Goal: Check status: Check status

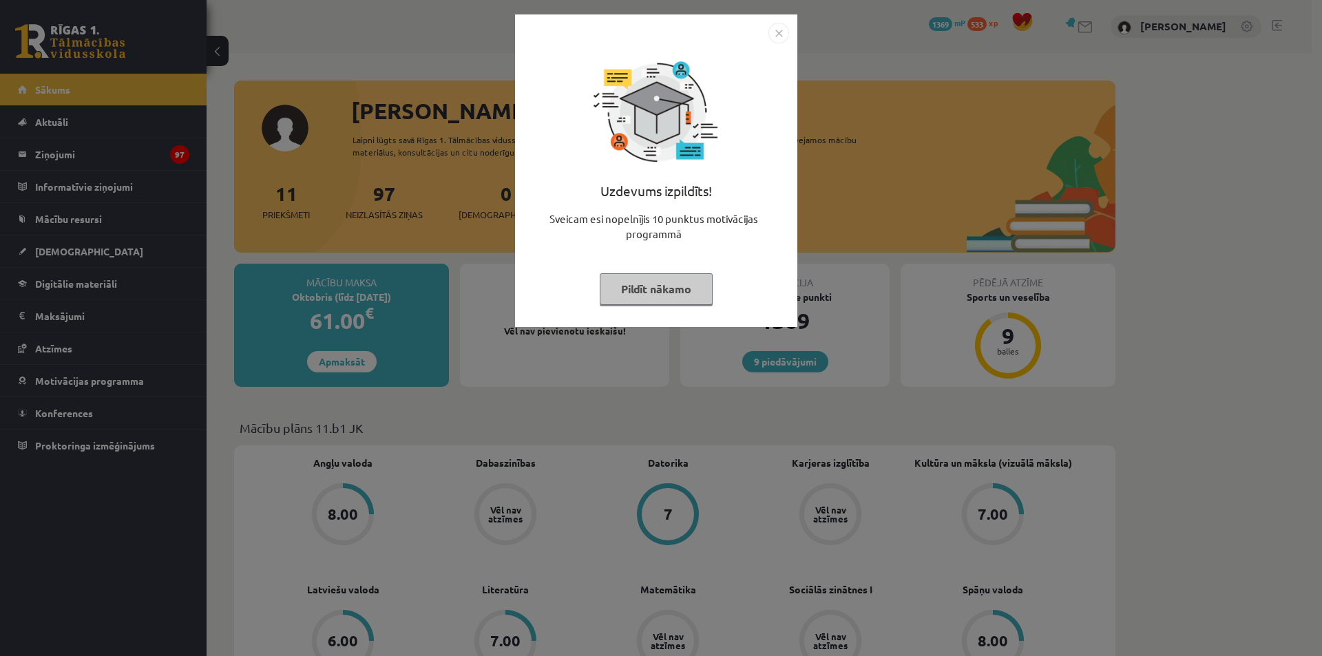
click at [778, 30] on img "Close" at bounding box center [778, 33] width 21 height 21
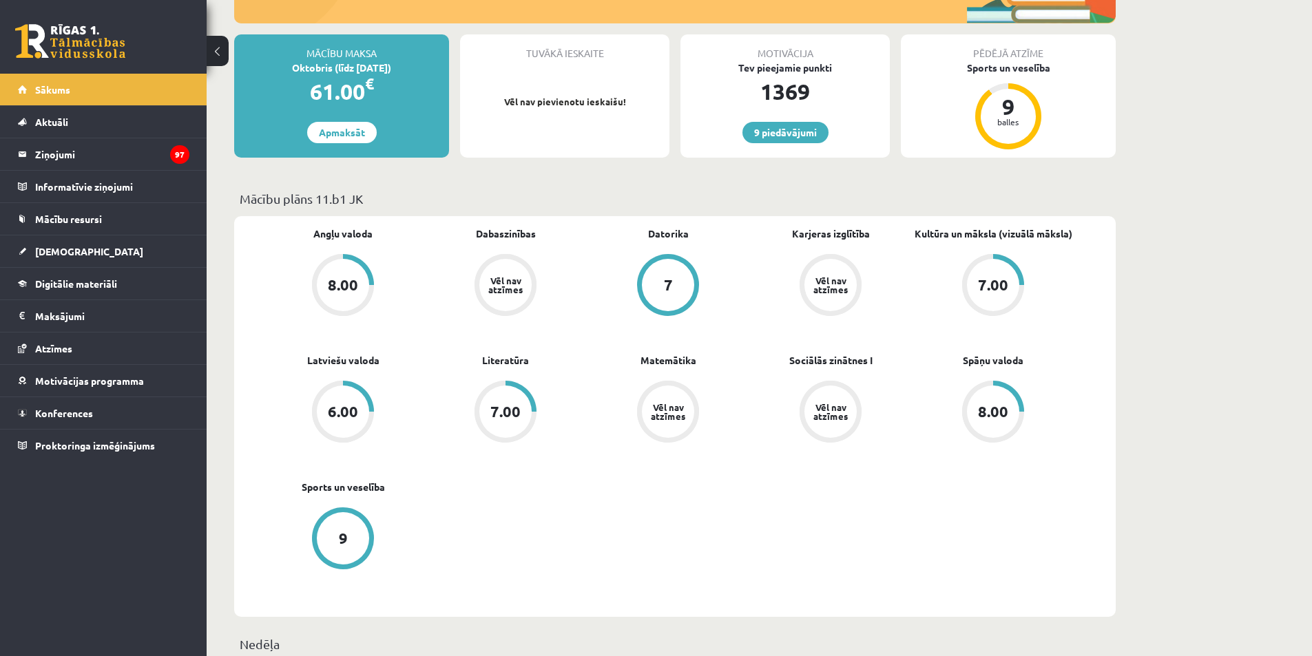
scroll to position [207, 0]
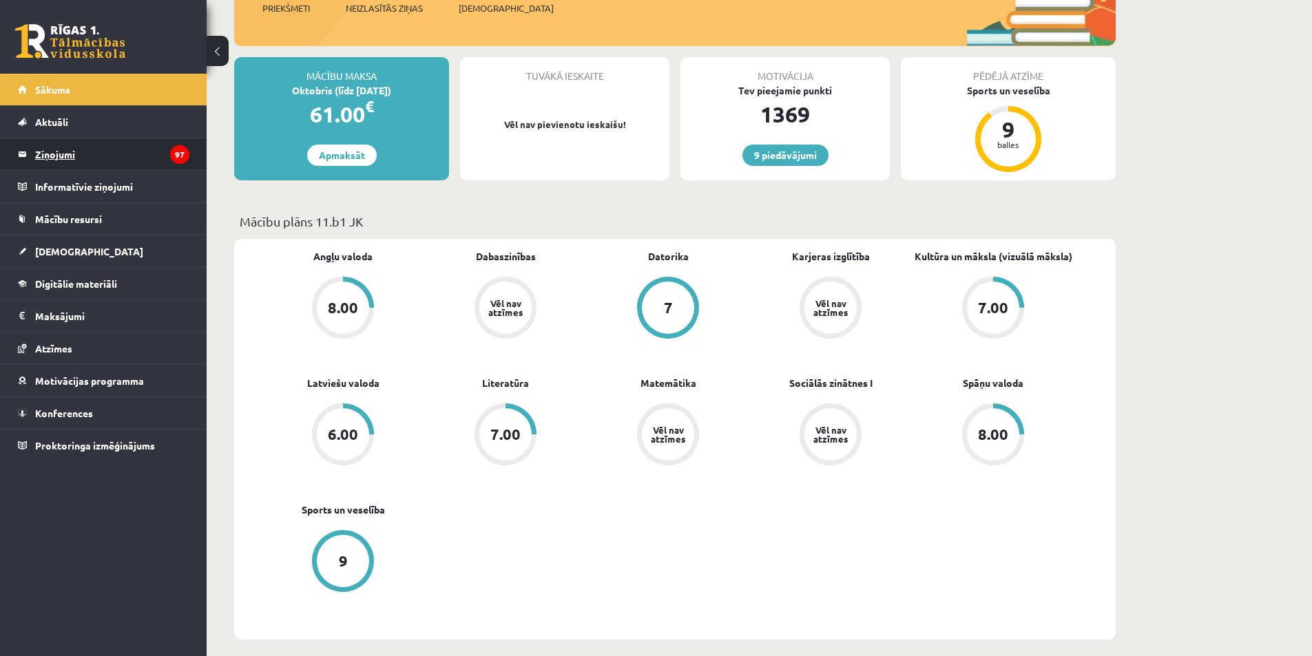
click at [52, 147] on legend "Ziņojumi 97" at bounding box center [112, 154] width 154 height 32
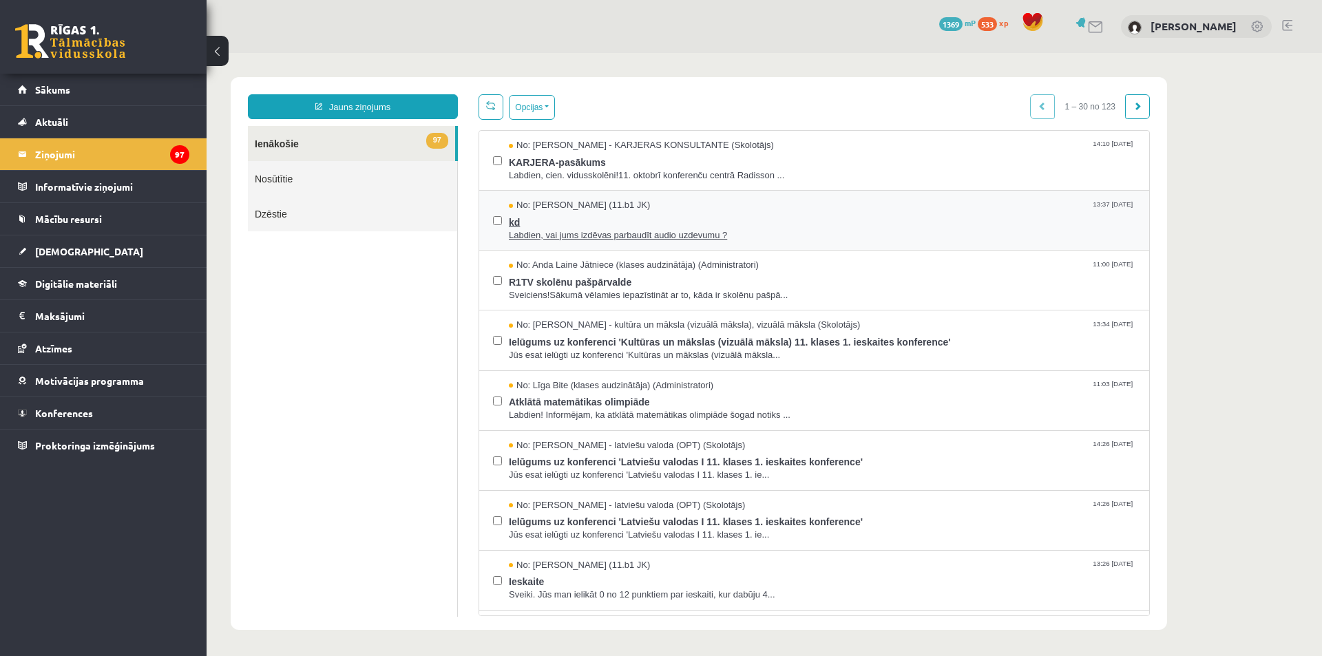
click at [581, 233] on span "Labdien, vai jums izdēvas parbaudīt audio uzdevumu ?" at bounding box center [822, 235] width 627 height 13
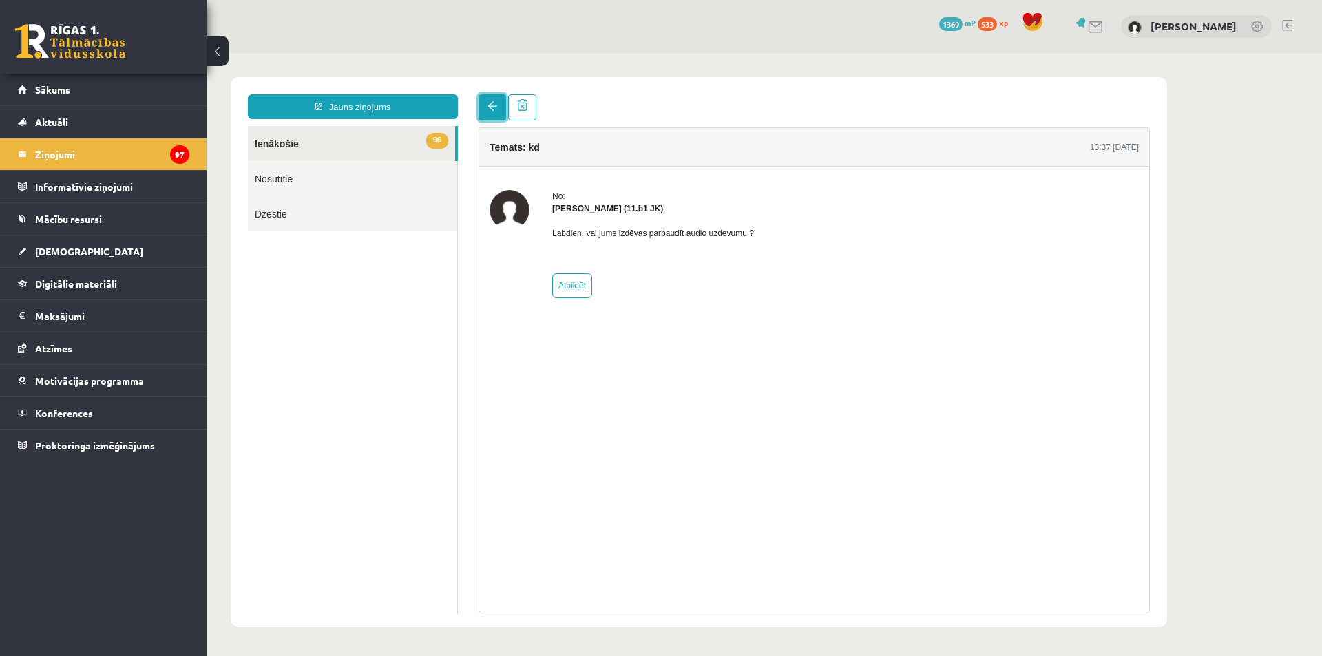
click at [494, 113] on link at bounding box center [493, 107] width 28 height 26
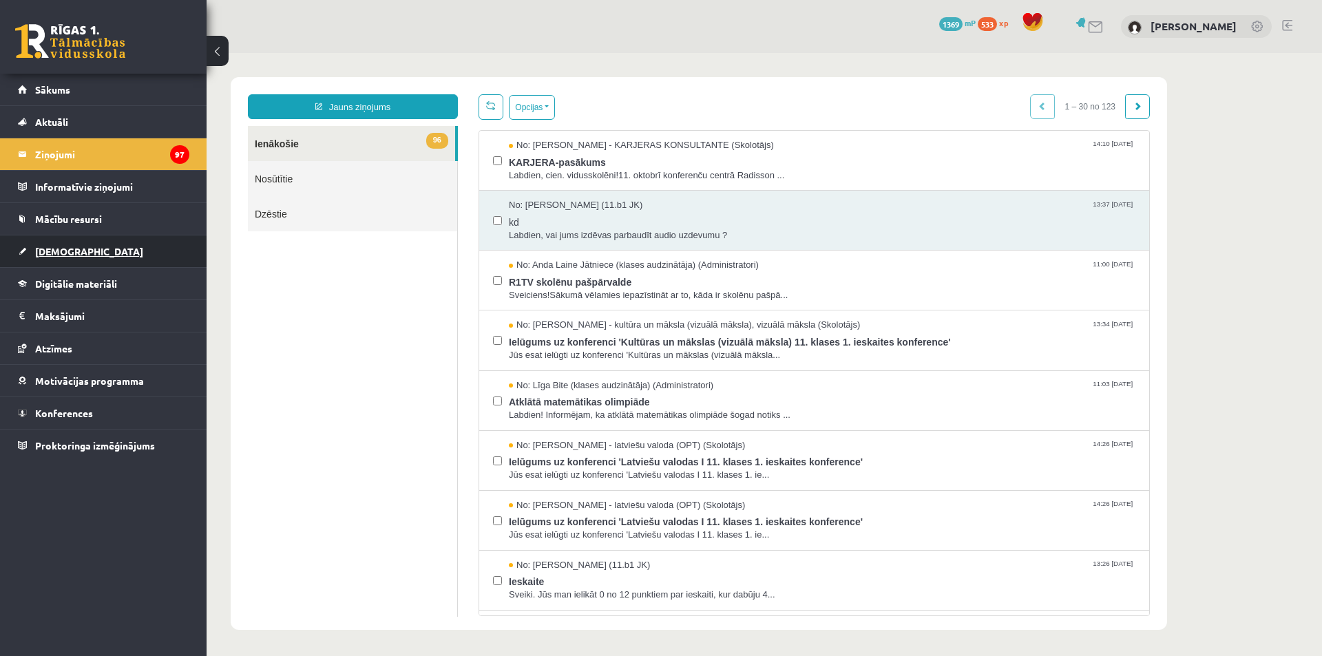
click at [66, 249] on span "[DEMOGRAPHIC_DATA]" at bounding box center [89, 251] width 108 height 12
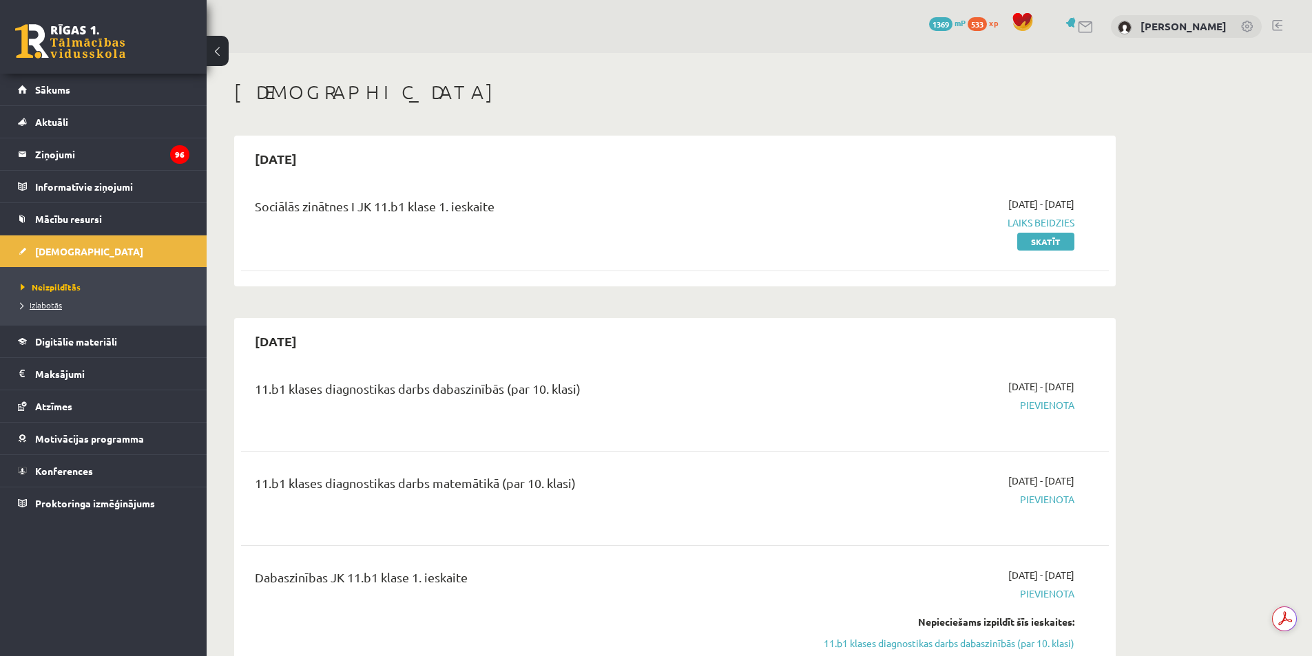
click at [48, 301] on span "Izlabotās" at bounding box center [41, 305] width 41 height 11
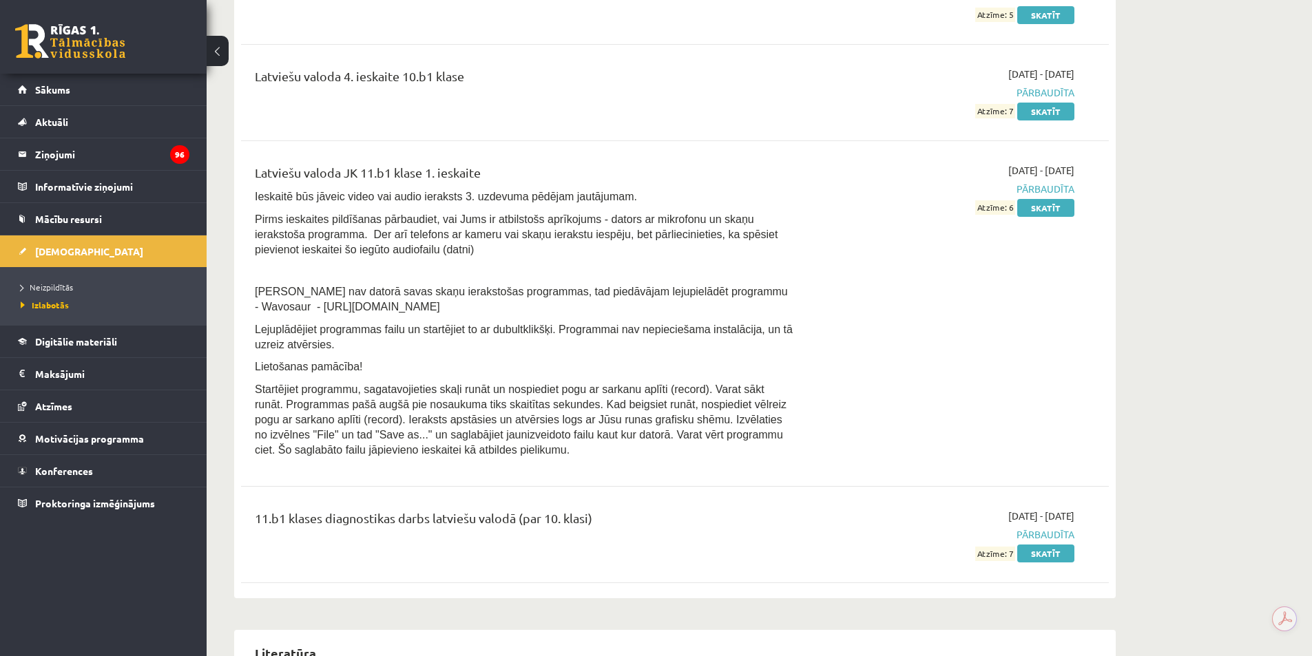
scroll to position [2410, 0]
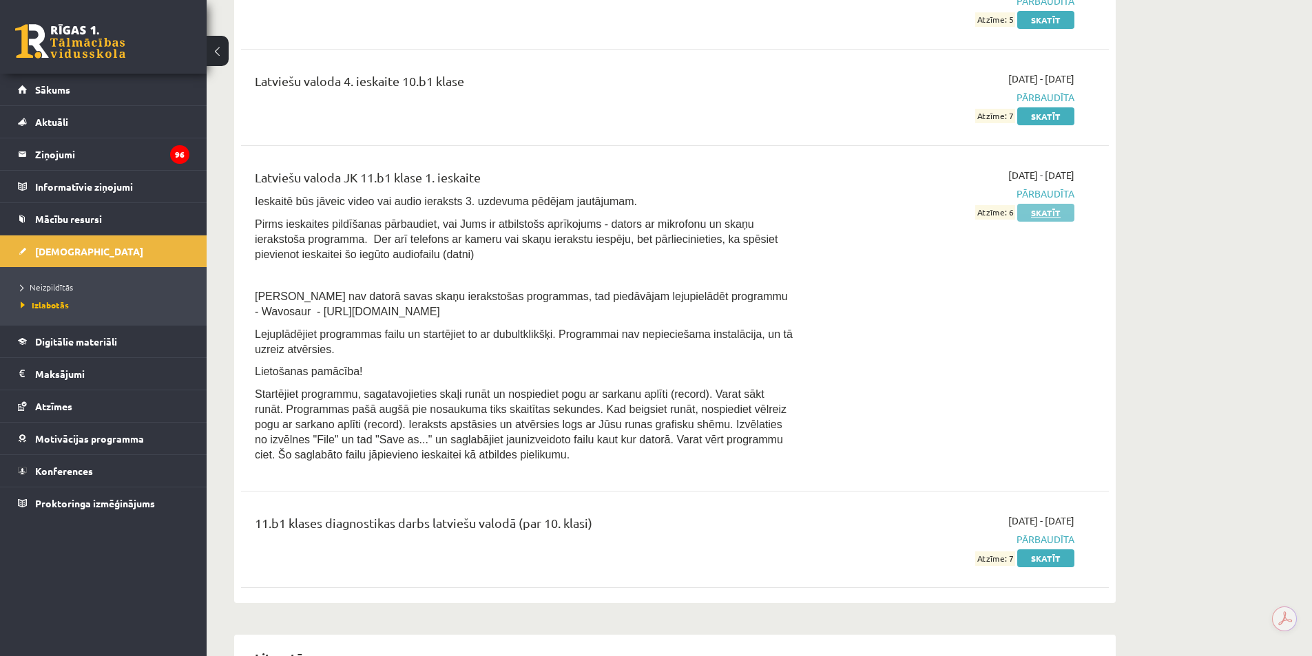
click at [1047, 211] on link "Skatīt" at bounding box center [1045, 213] width 57 height 18
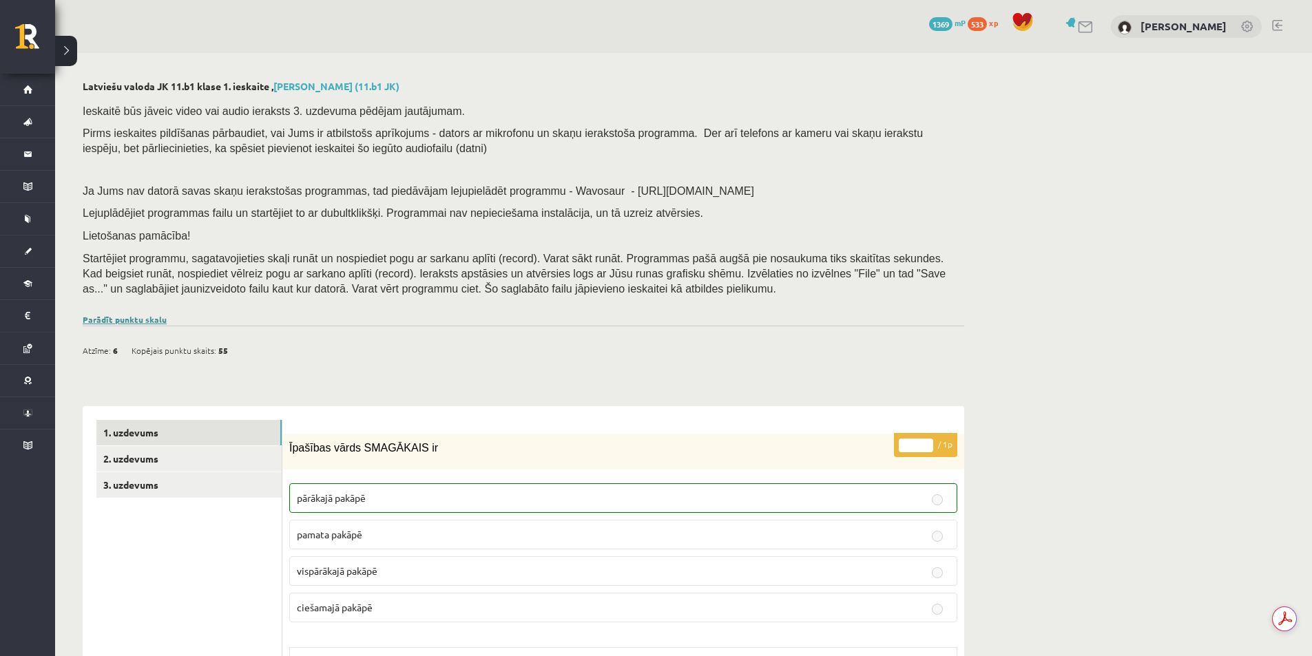
click at [149, 321] on link "Parādīt punktu skalu" at bounding box center [125, 319] width 84 height 11
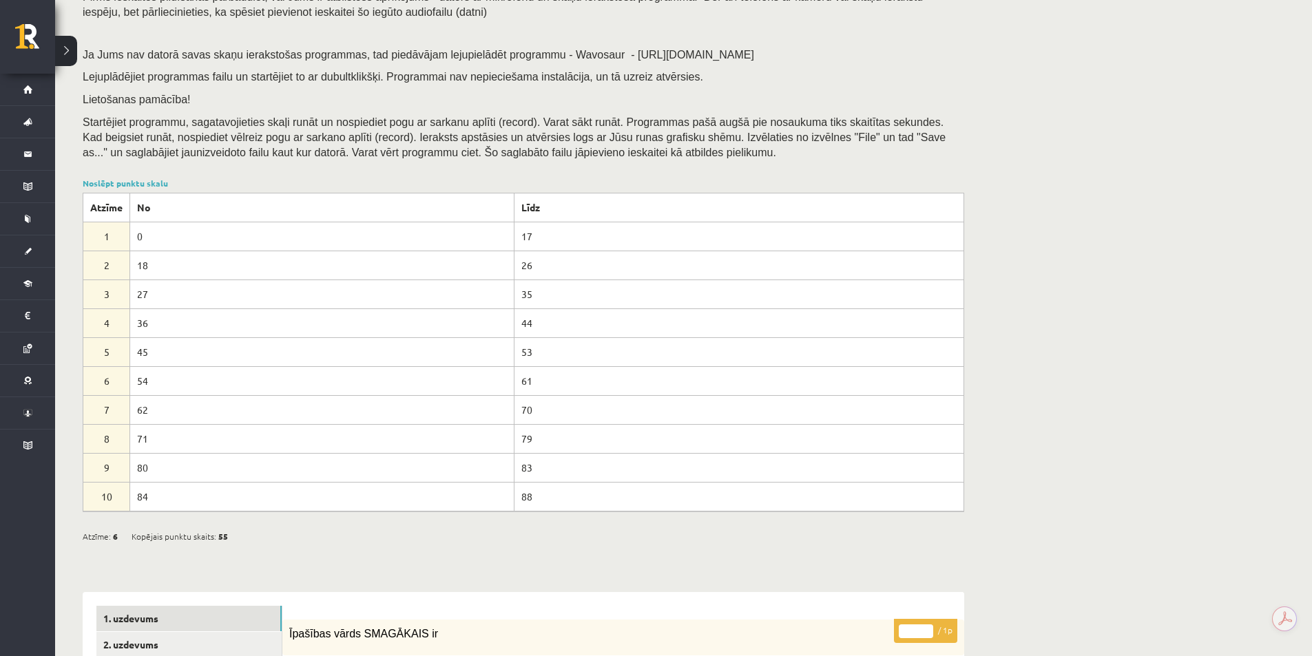
scroll to position [138, 0]
click at [154, 180] on link "Noslēpt punktu skalu" at bounding box center [125, 181] width 85 height 11
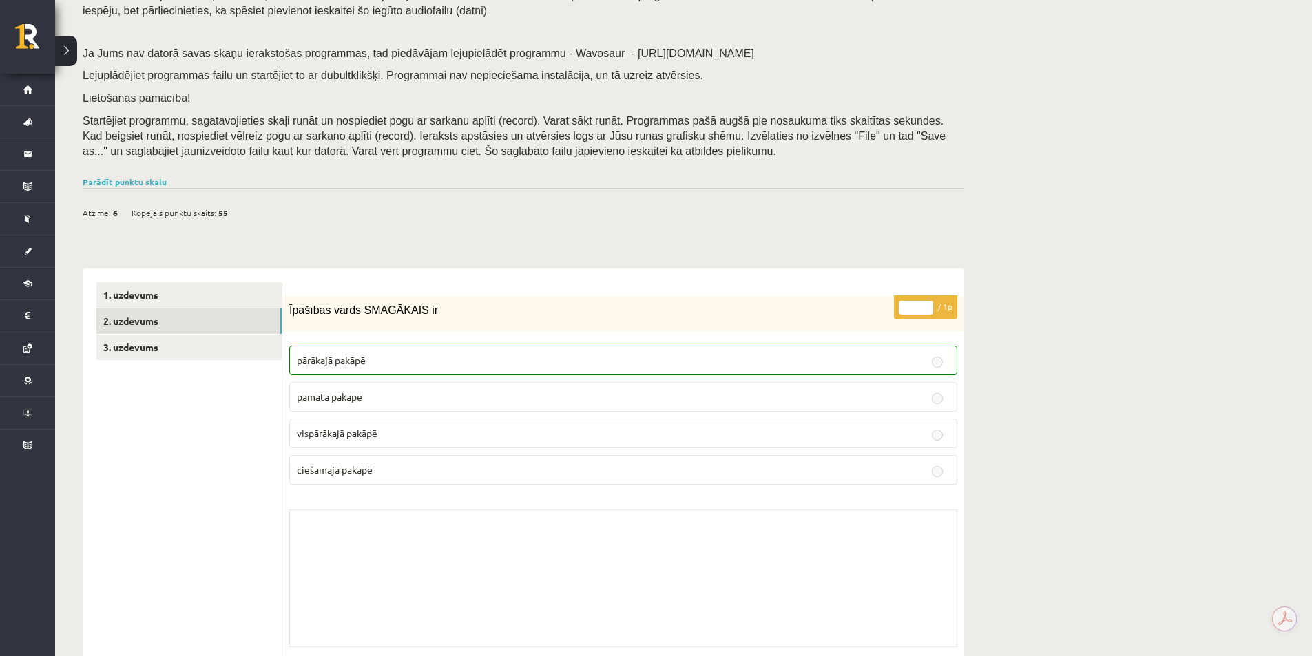
click at [207, 329] on link "2. uzdevums" at bounding box center [188, 320] width 185 height 25
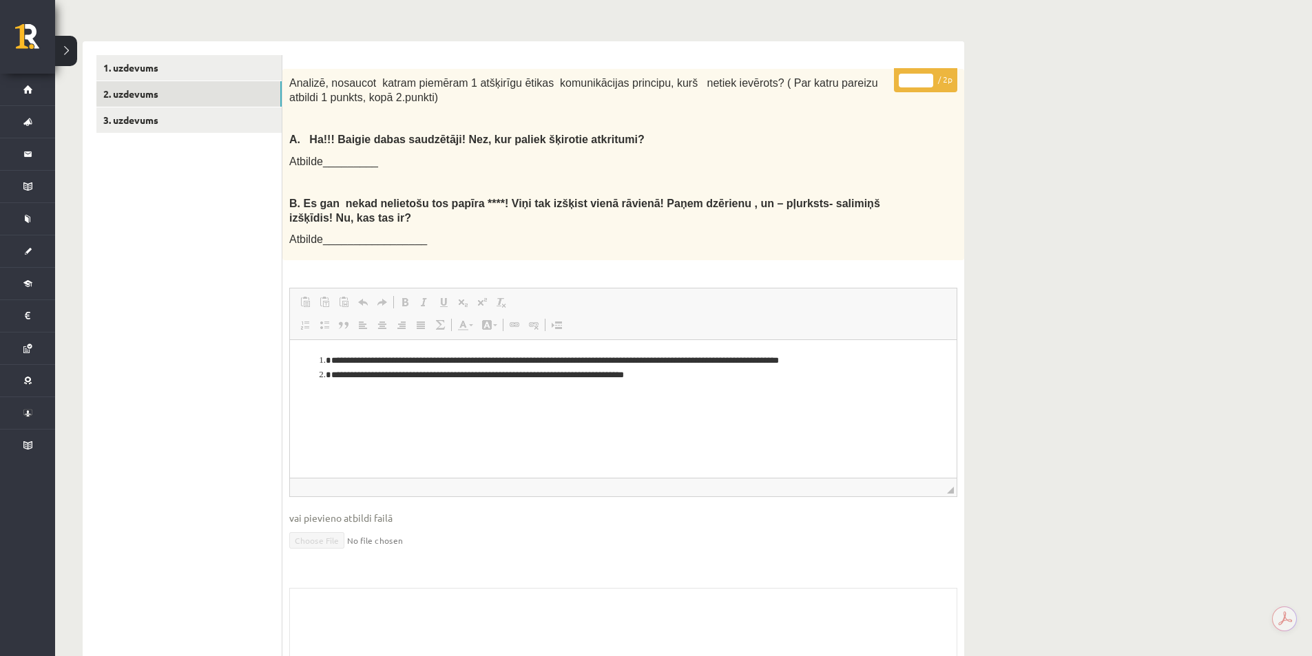
scroll to position [344, 0]
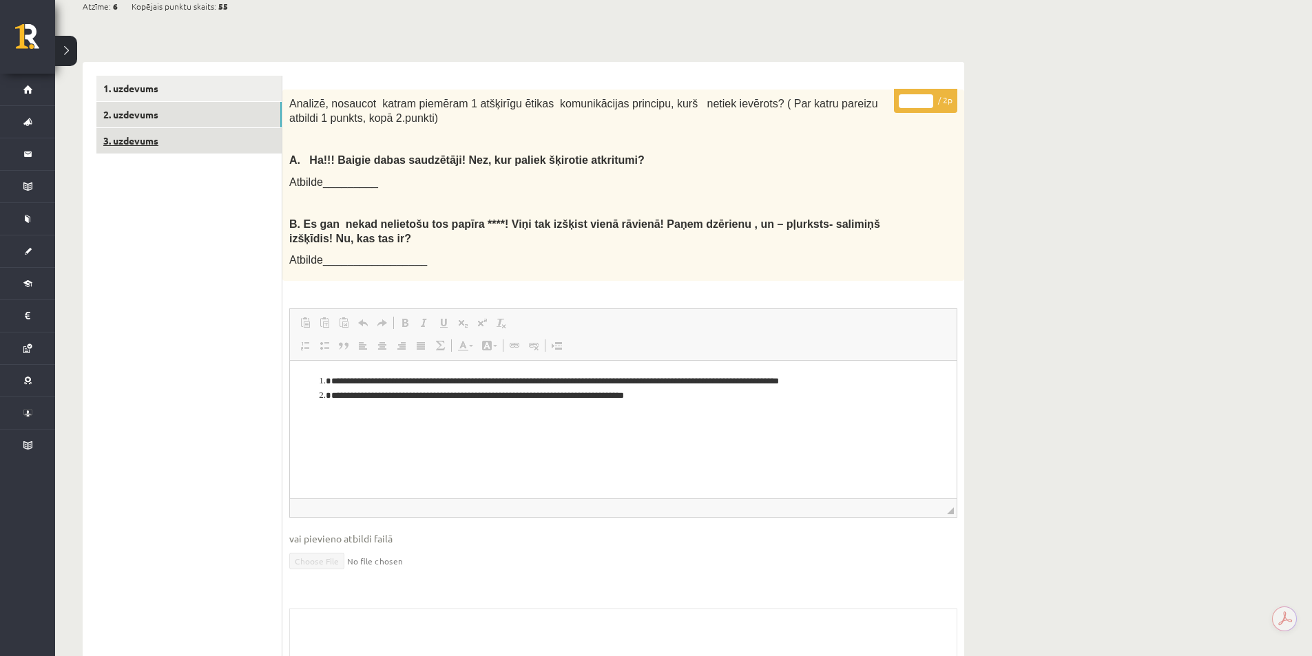
click at [190, 143] on link "3. uzdevums" at bounding box center [188, 140] width 185 height 25
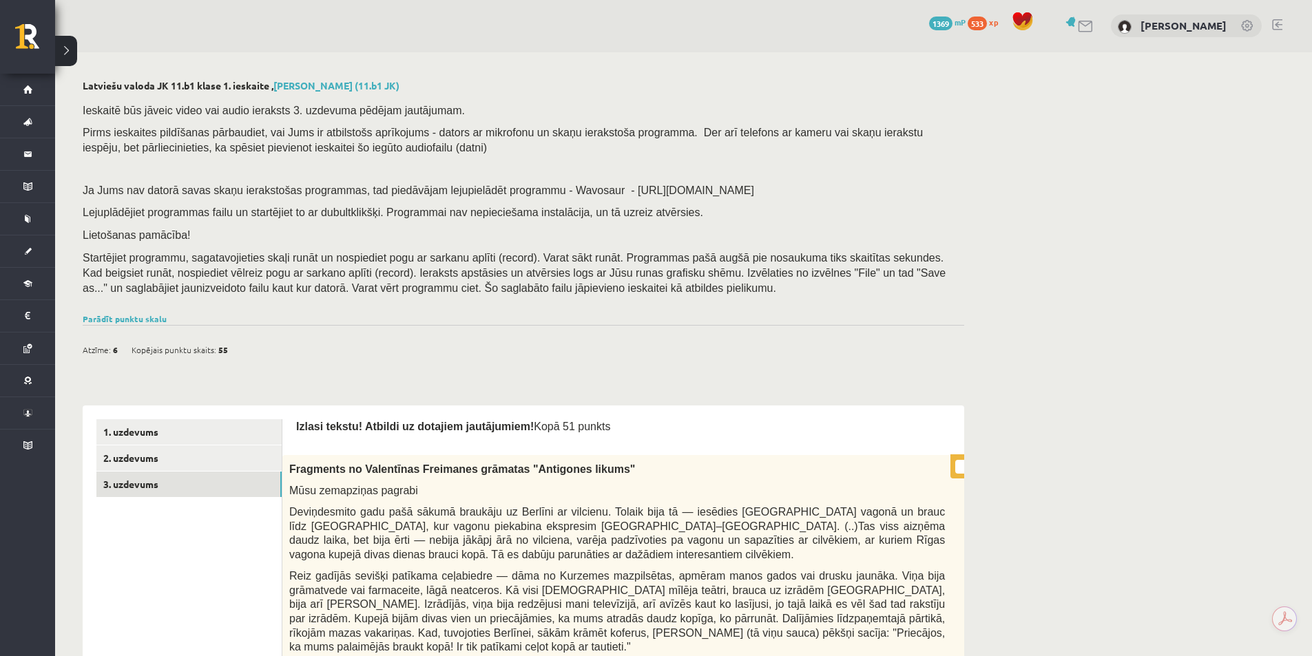
scroll to position [0, 0]
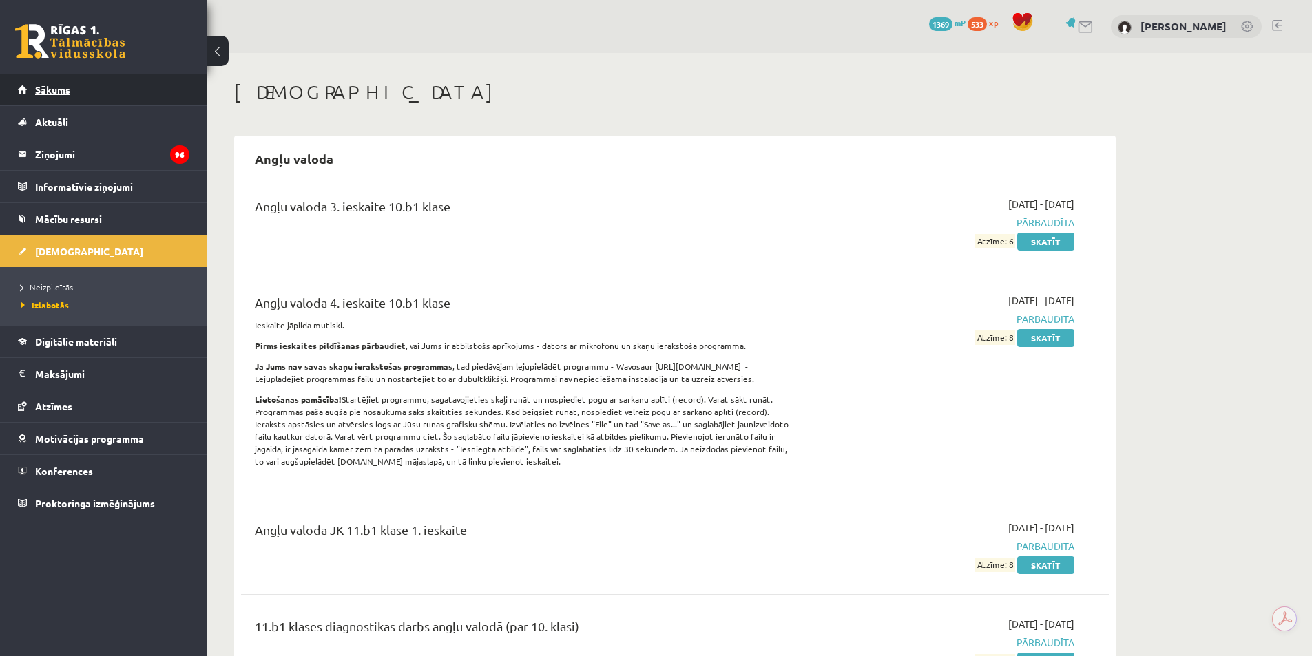
click at [55, 87] on span "Sākums" at bounding box center [52, 89] width 35 height 12
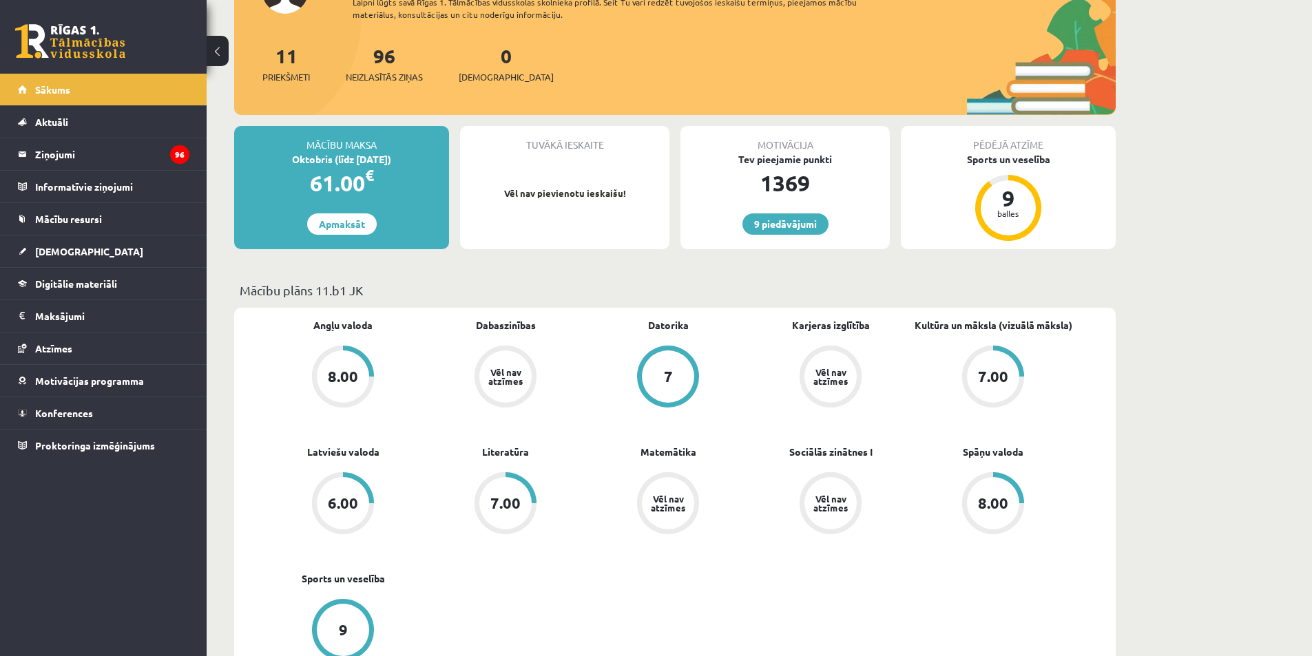
scroll to position [207, 0]
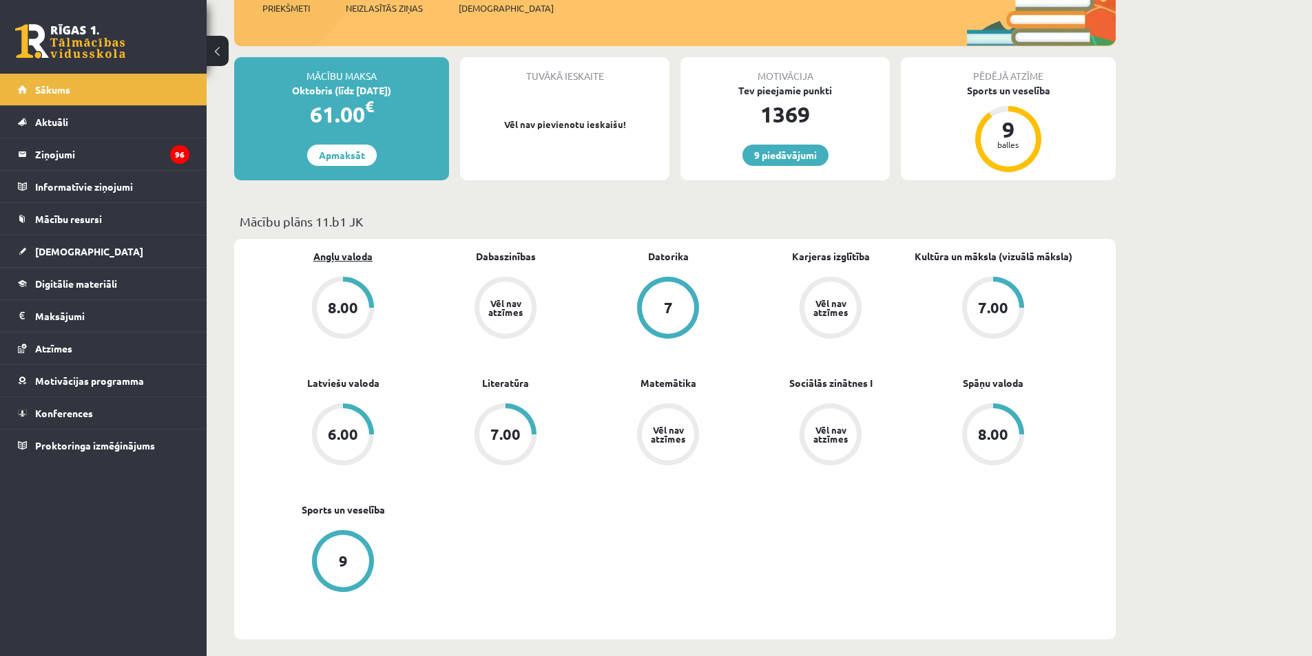
click at [362, 255] on link "Angļu valoda" at bounding box center [342, 256] width 59 height 14
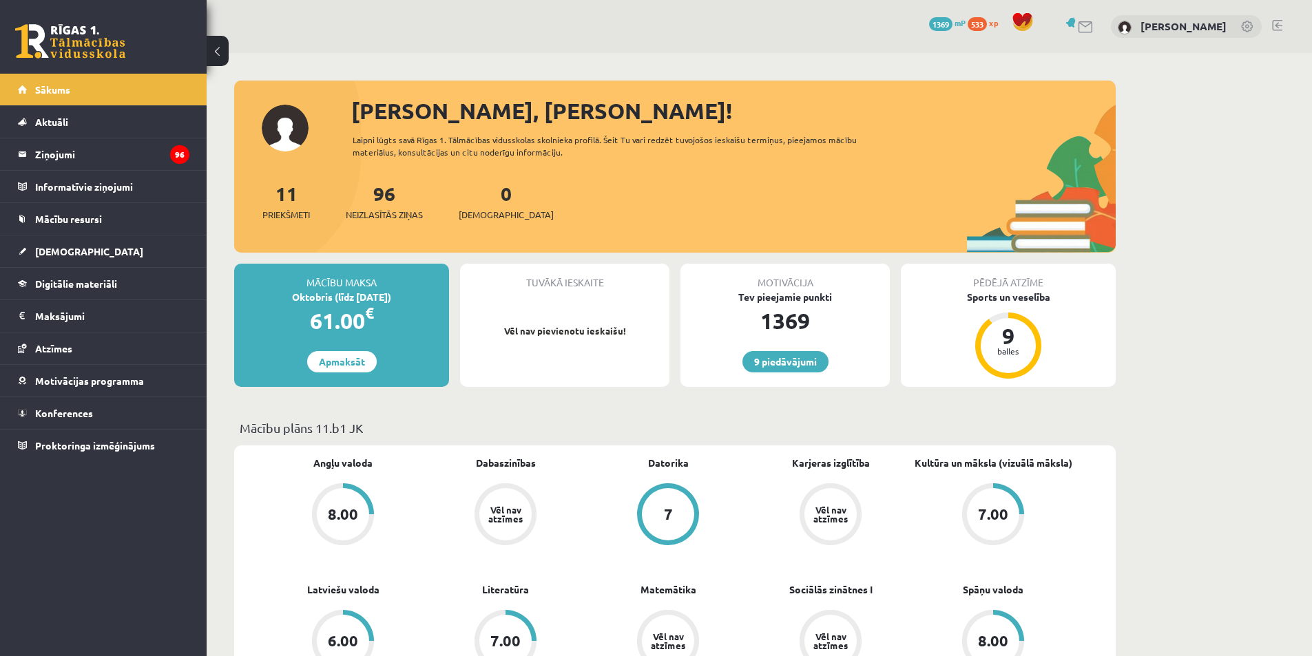
scroll to position [207, 0]
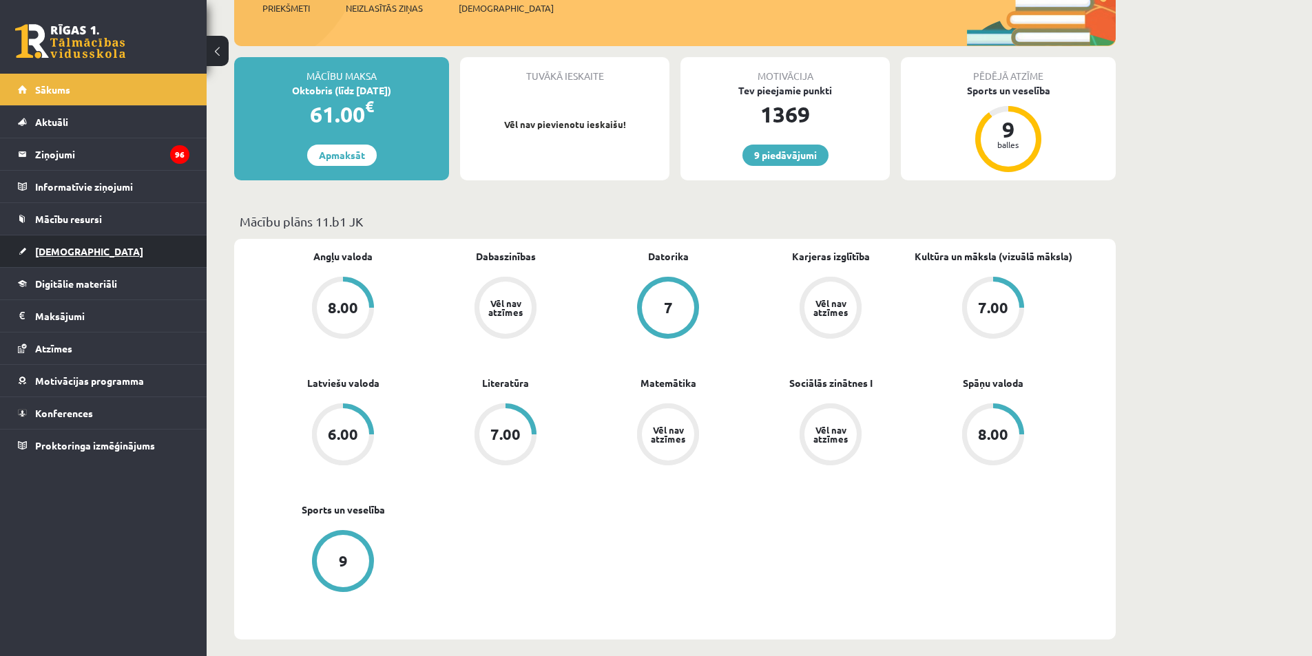
click at [65, 255] on span "[DEMOGRAPHIC_DATA]" at bounding box center [89, 251] width 108 height 12
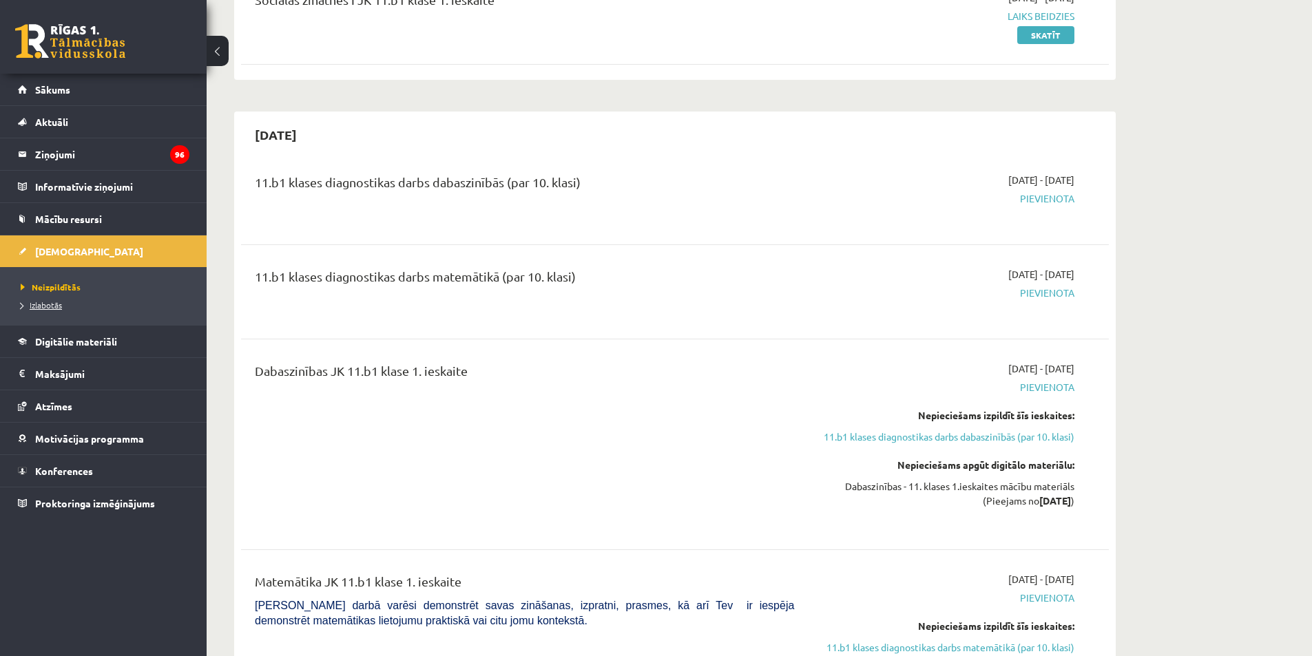
click at [45, 302] on span "Izlabotās" at bounding box center [41, 305] width 41 height 11
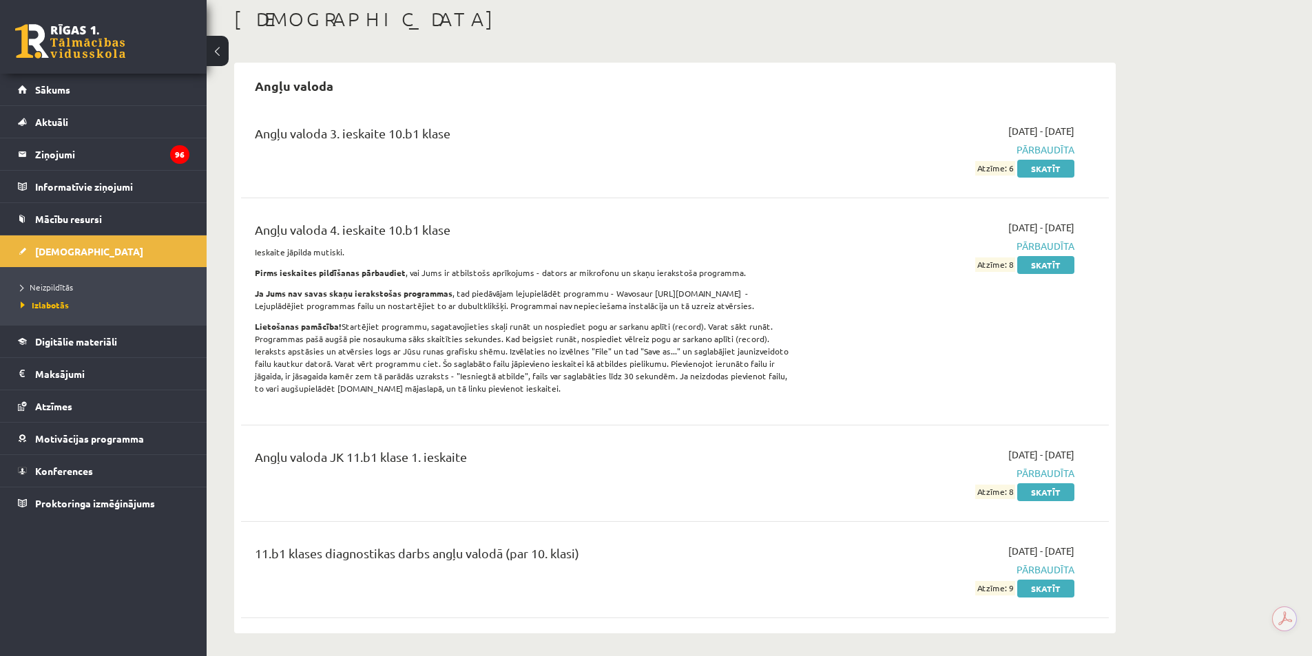
scroll to position [207, 0]
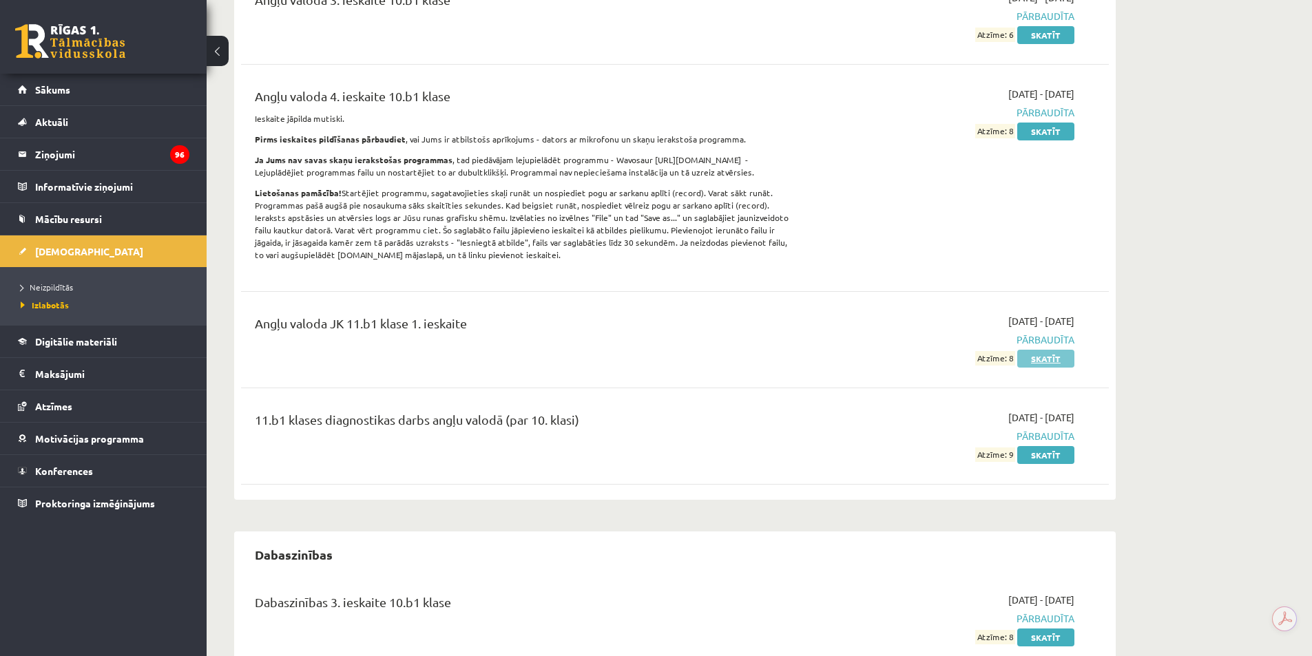
click at [1039, 357] on link "Skatīt" at bounding box center [1045, 359] width 57 height 18
